Goal: Find contact information: Find contact information

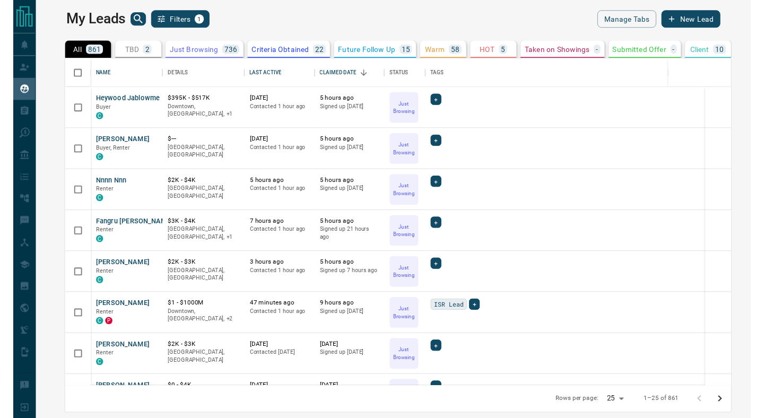
scroll to position [337, 728]
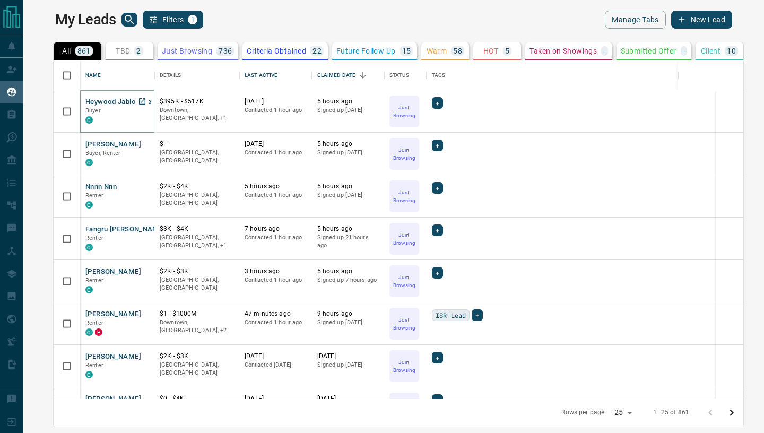
click at [96, 100] on button "Heywood Jablowme" at bounding box center [118, 102] width 66 height 10
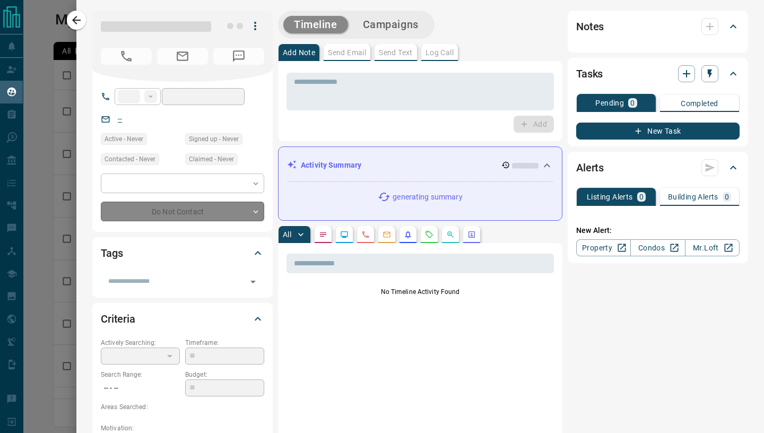
type input "**"
type input "**********"
type input "*"
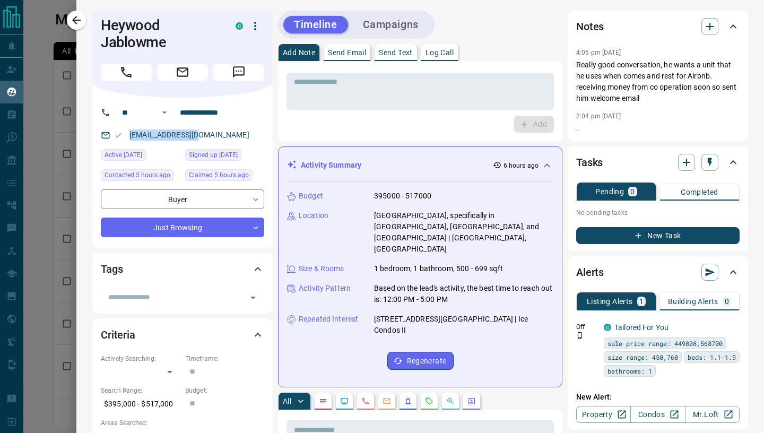
drag, startPoint x: 128, startPoint y: 135, endPoint x: 199, endPoint y: 136, distance: 71.1
click at [199, 136] on p "[EMAIL_ADDRESS][DOMAIN_NAME]" at bounding box center [189, 135] width 126 height 18
copy link "[EMAIL_ADDRESS][DOMAIN_NAME]"
click at [75, 19] on icon "button" at bounding box center [76, 20] width 13 height 13
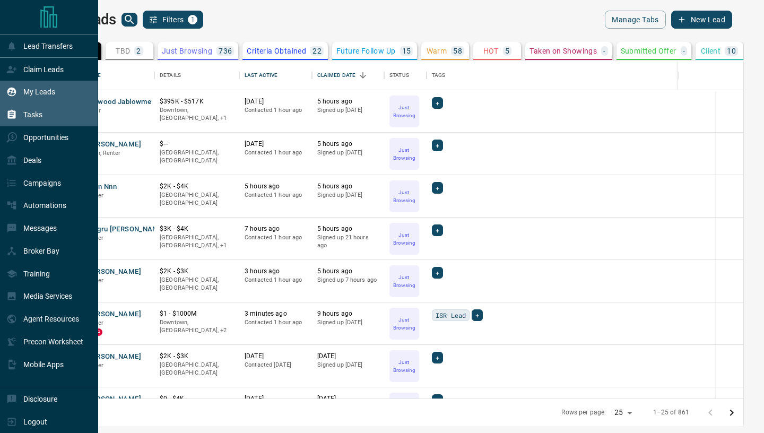
click at [25, 118] on p "Tasks" at bounding box center [32, 114] width 19 height 8
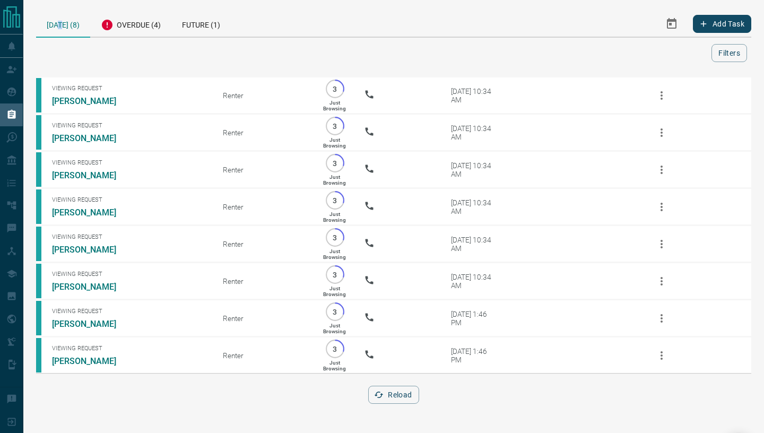
click at [64, 25] on div "[DATE] (8)" at bounding box center [63, 24] width 54 height 27
